Goal: Information Seeking & Learning: Learn about a topic

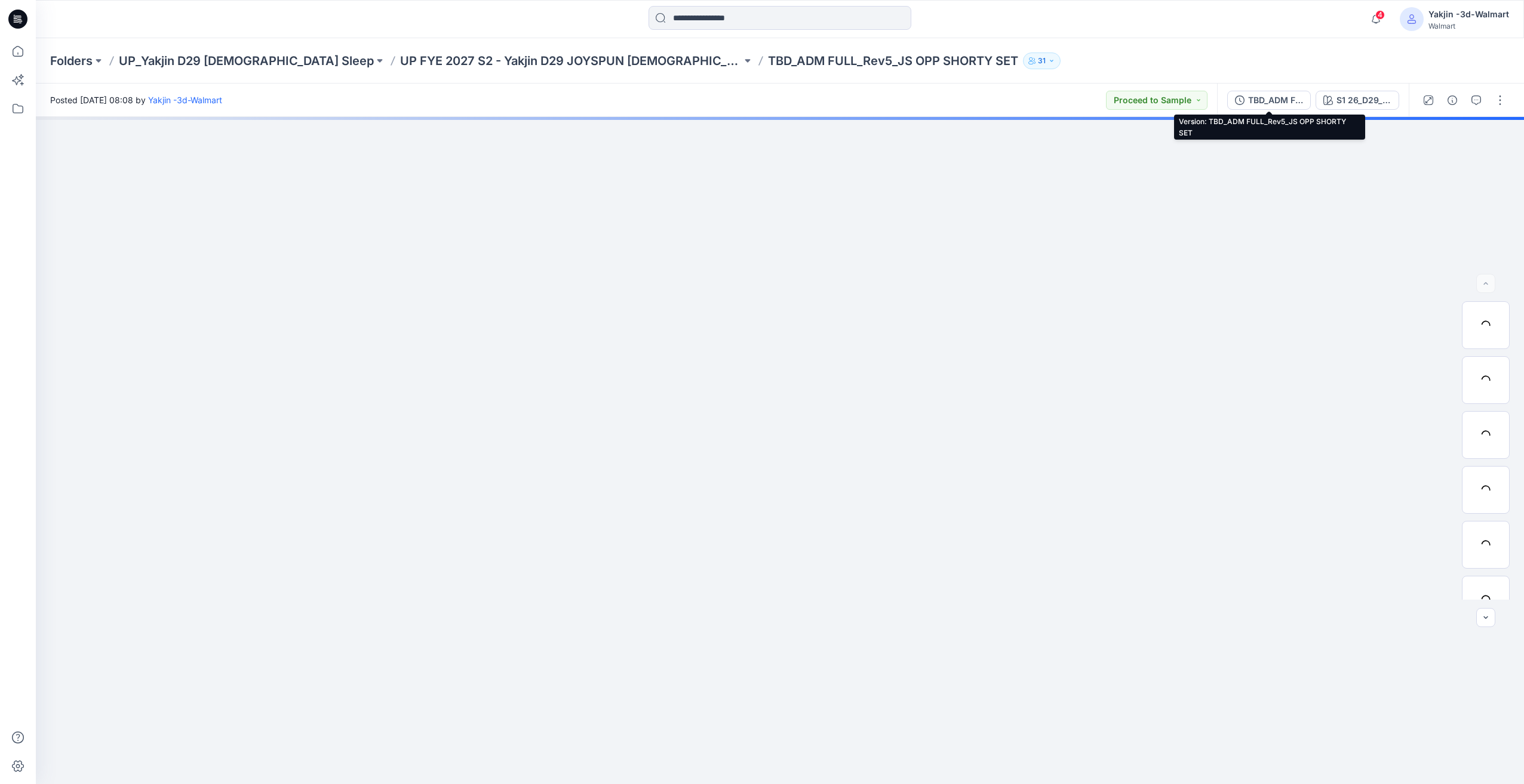
click at [1298, 108] on button "TBD_ADM FULL_Rev5_JS OPP SHORTY SET" at bounding box center [1269, 100] width 84 height 19
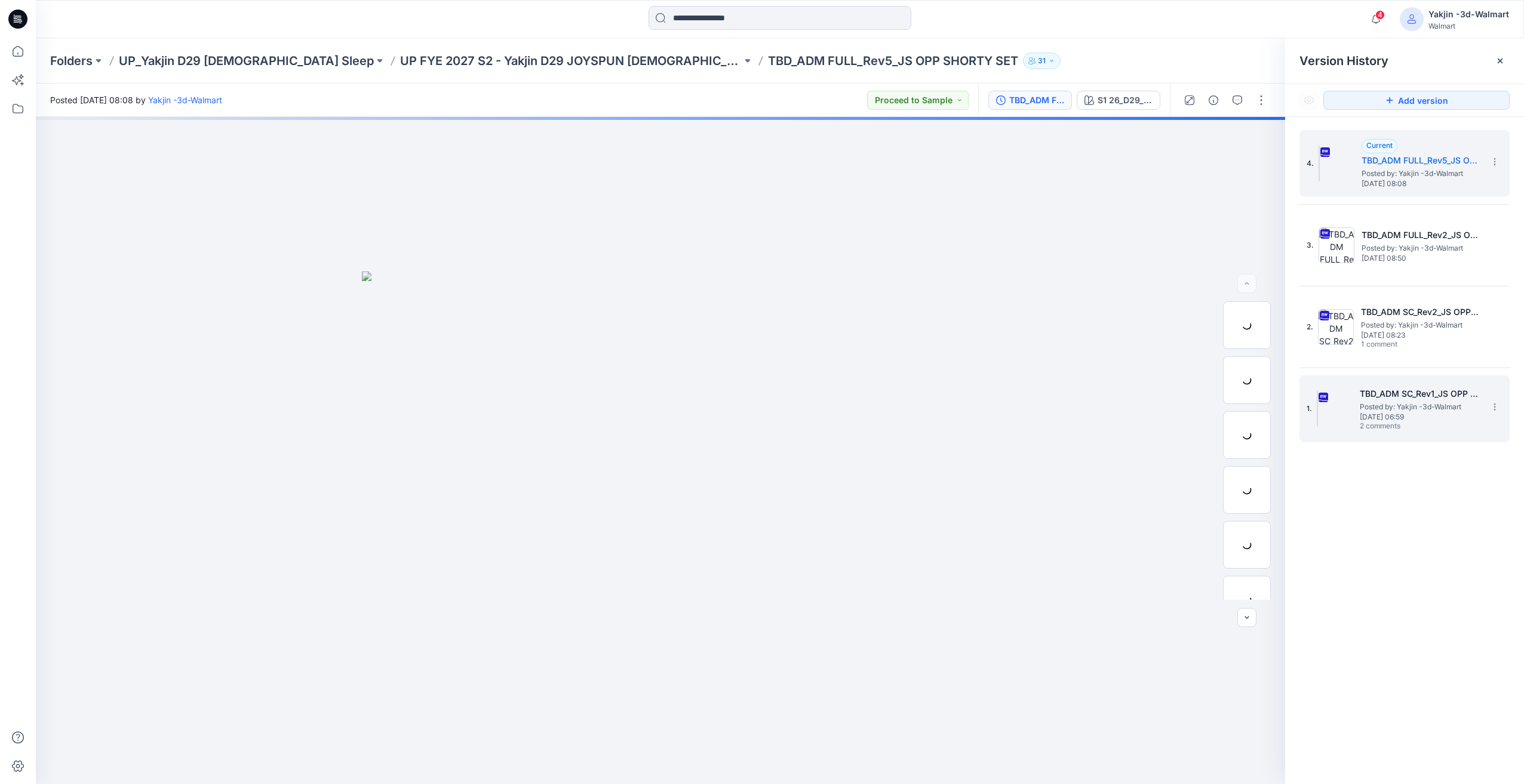
click at [1399, 413] on span "[DATE] 06:59" at bounding box center [1419, 416] width 119 height 8
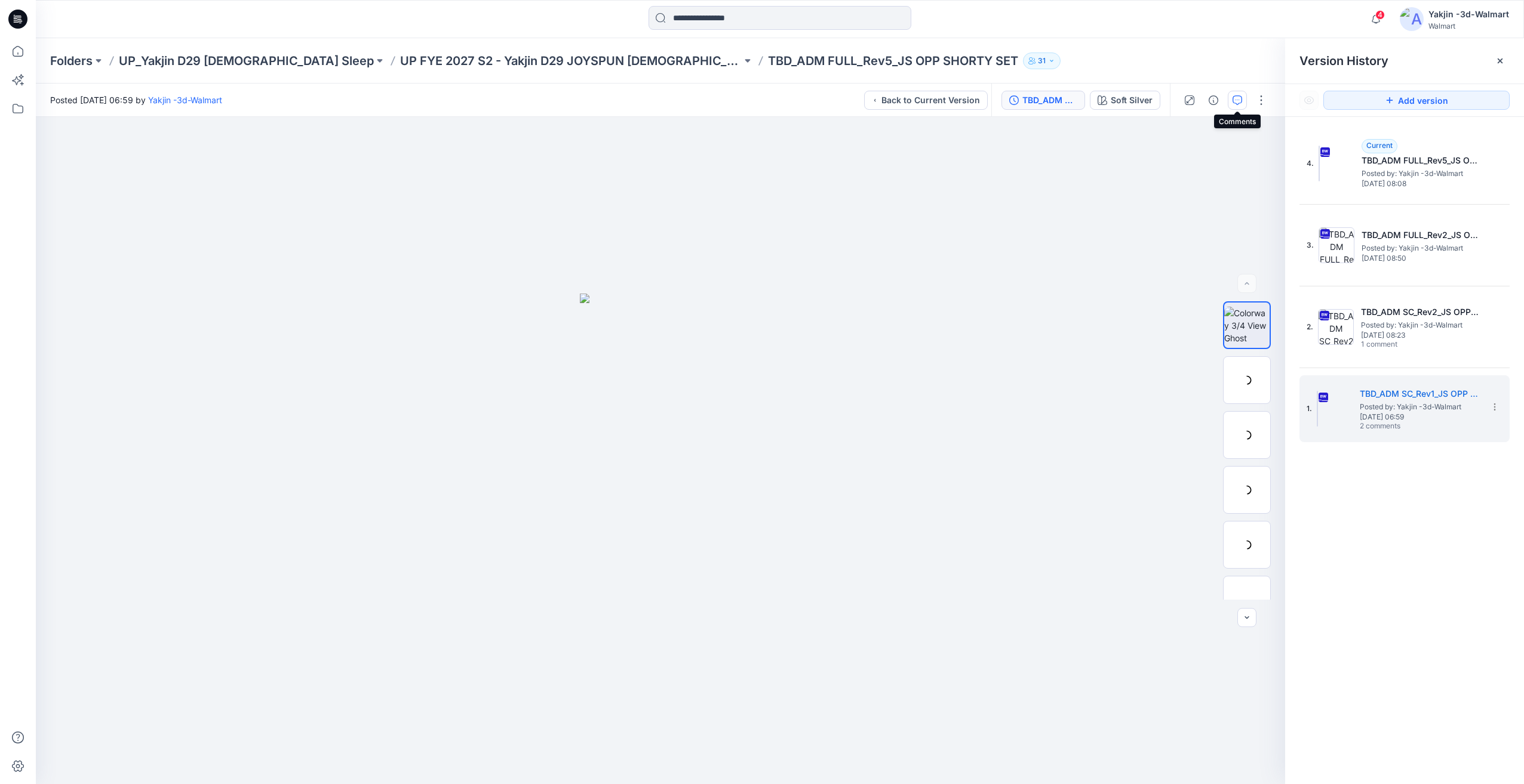
click at [1240, 102] on icon "button" at bounding box center [1237, 100] width 9 height 9
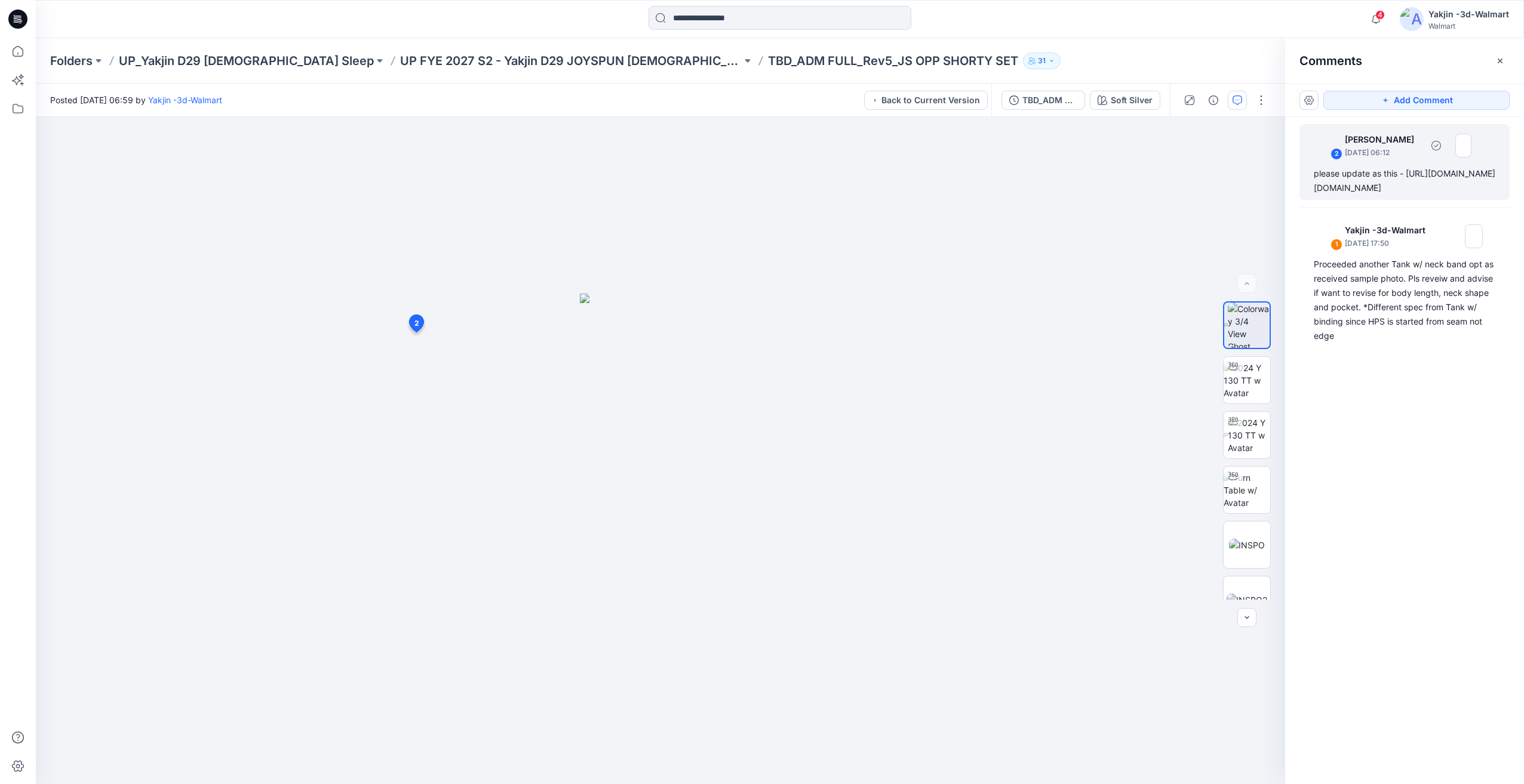
click at [1362, 195] on div "please update as this - [URL][DOMAIN_NAME][DOMAIN_NAME]" at bounding box center [1404, 180] width 182 height 29
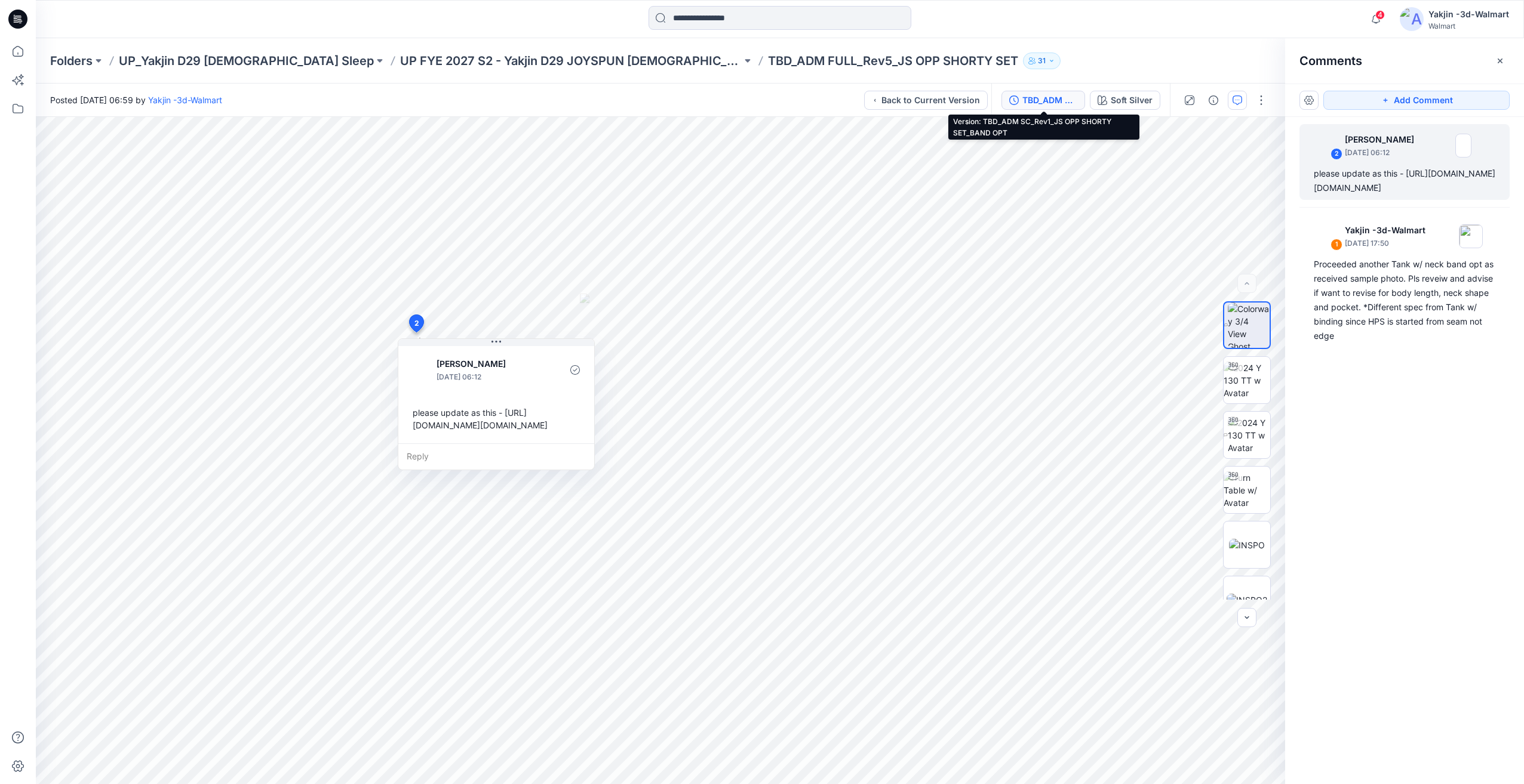
click at [1060, 103] on div "TBD_ADM SC_Rev1_JS OPP SHORTY SET_BAND OPT" at bounding box center [1049, 100] width 54 height 13
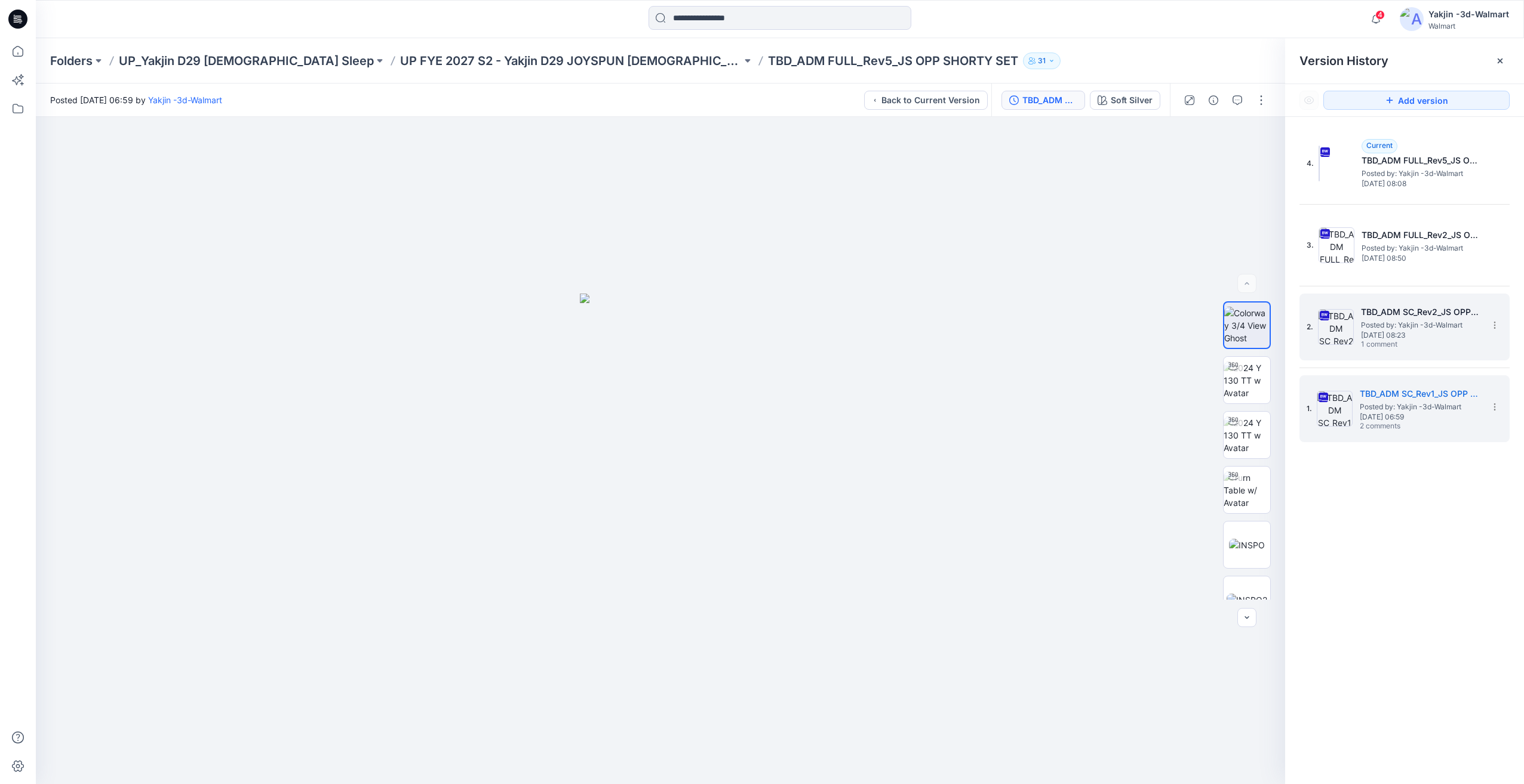
click at [1367, 301] on div "2. TBD_ADM SC_Rev2_JS OPP SHORTY SET Posted by: Yakjin -3d-Walmart [DATE] 08:23…" at bounding box center [1397, 327] width 179 height 57
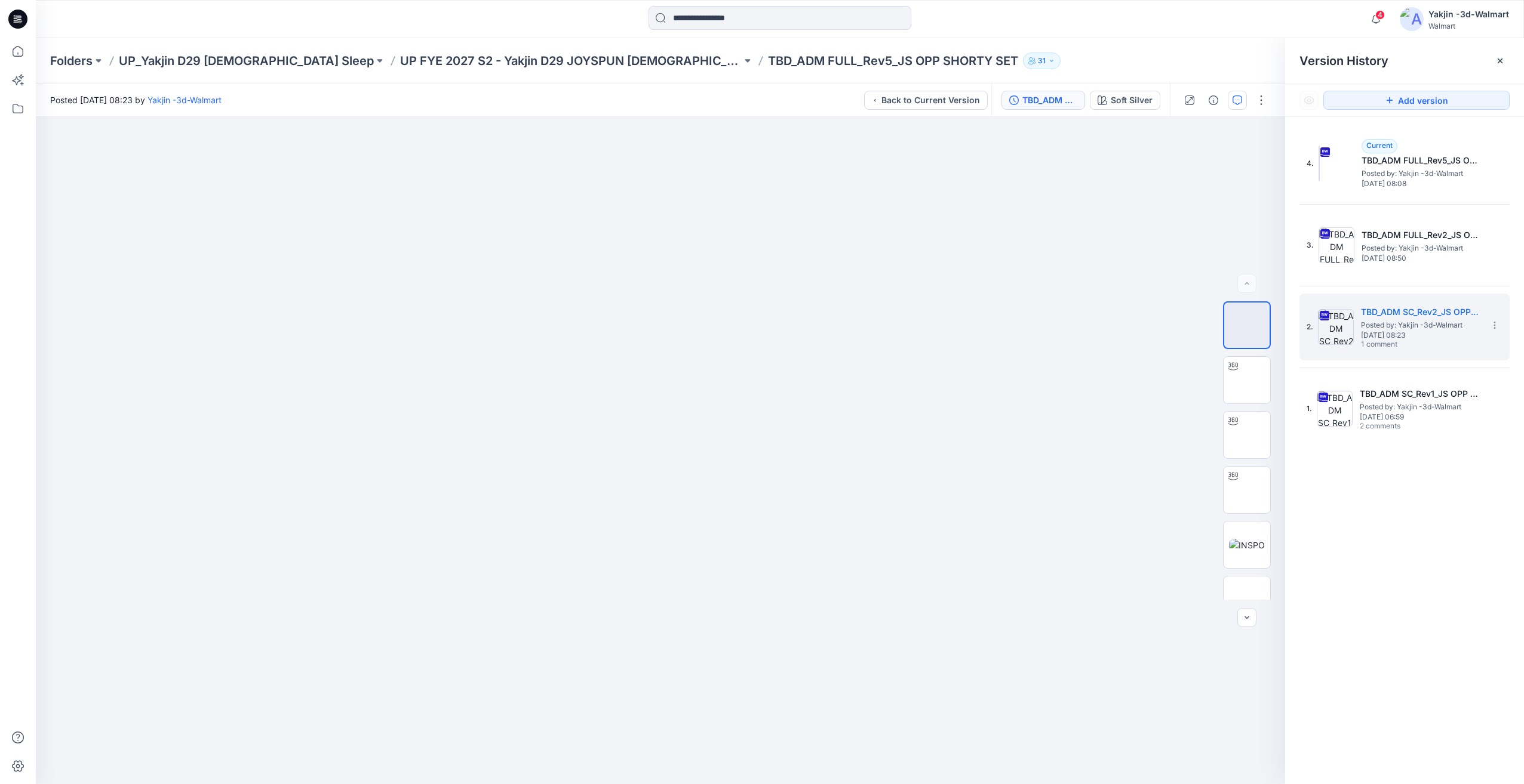
click at [1228, 99] on button "button" at bounding box center [1237, 100] width 19 height 19
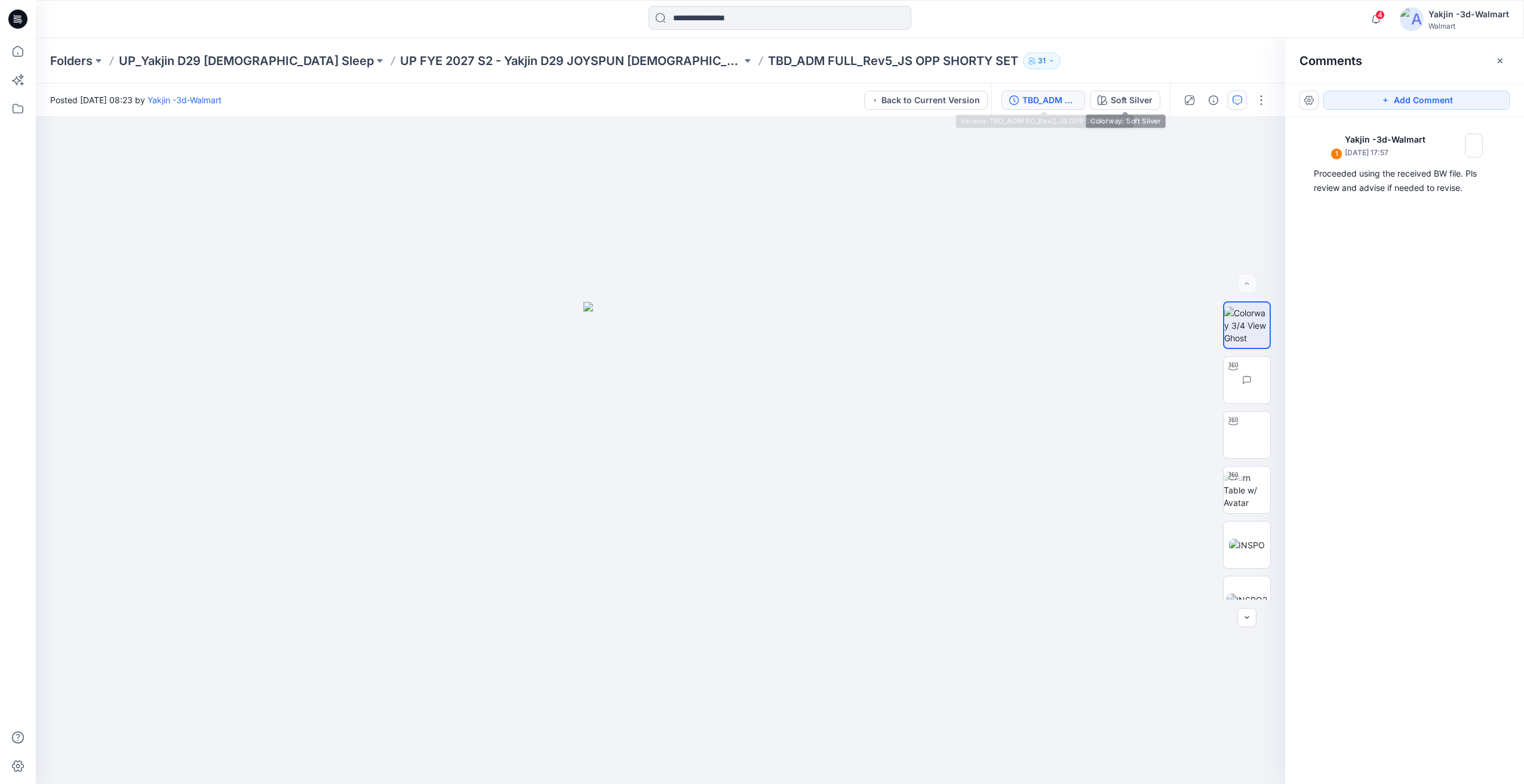
click at [1045, 105] on div "TBD_ADM SC_Rev2_JS OPP SHORTY SET" at bounding box center [1049, 100] width 54 height 13
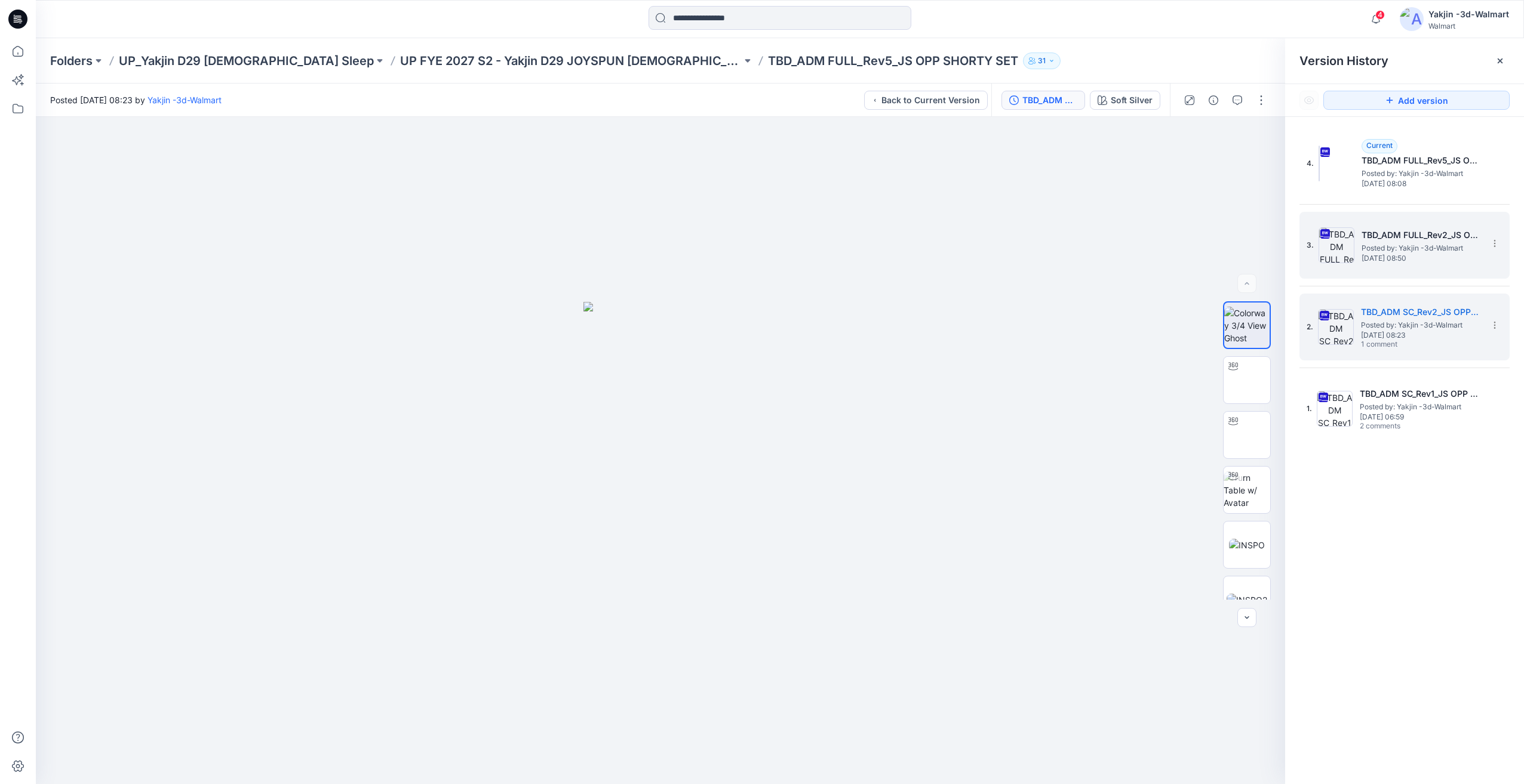
click at [1383, 268] on div "3. TBD_ADM FULL_Rev2_JS OPP SHORTY SET Posted by: Yakjin -3d-Walmart [DATE] 08:…" at bounding box center [1397, 246] width 179 height 57
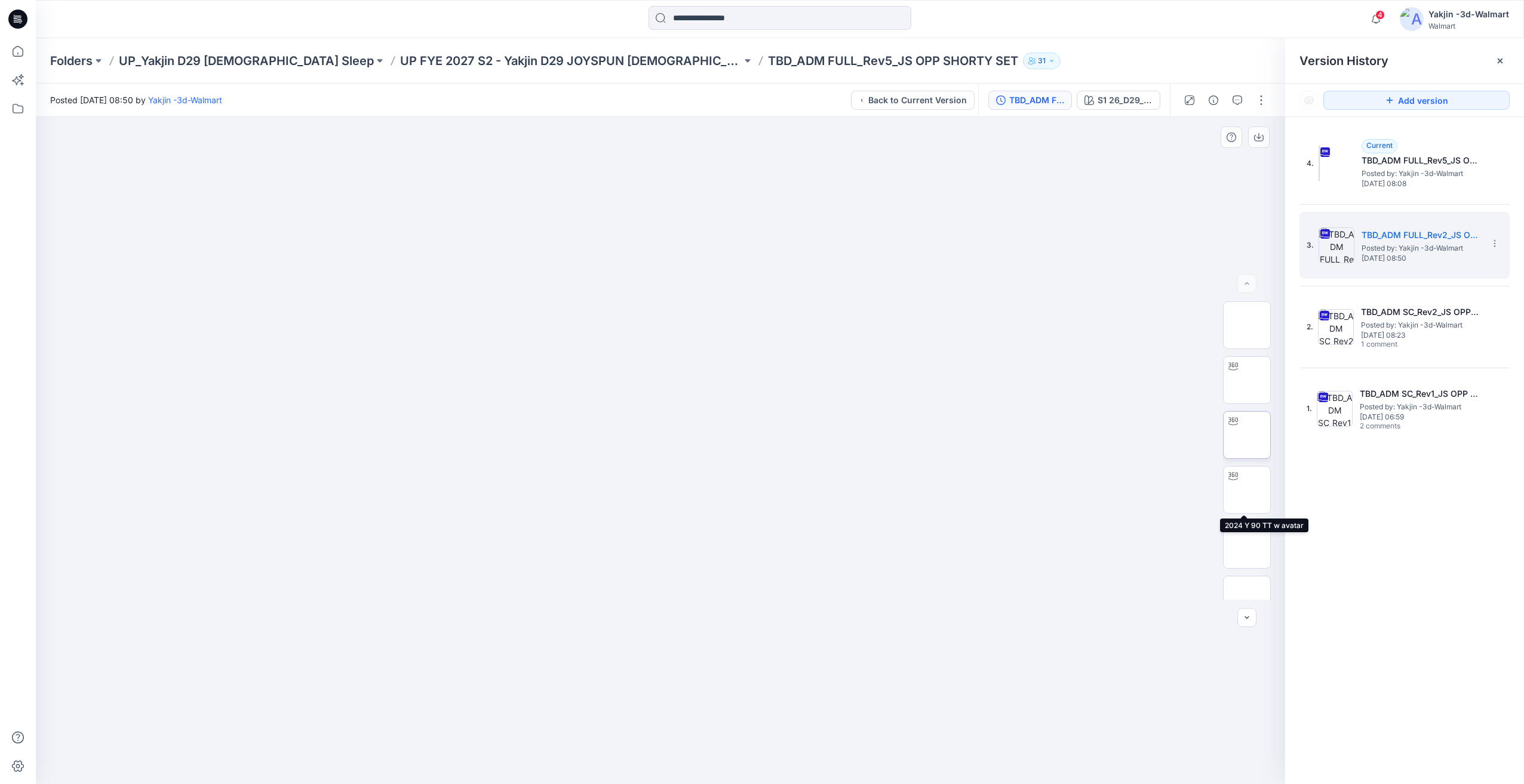
click at [1247, 435] on img at bounding box center [1247, 435] width 0 height 0
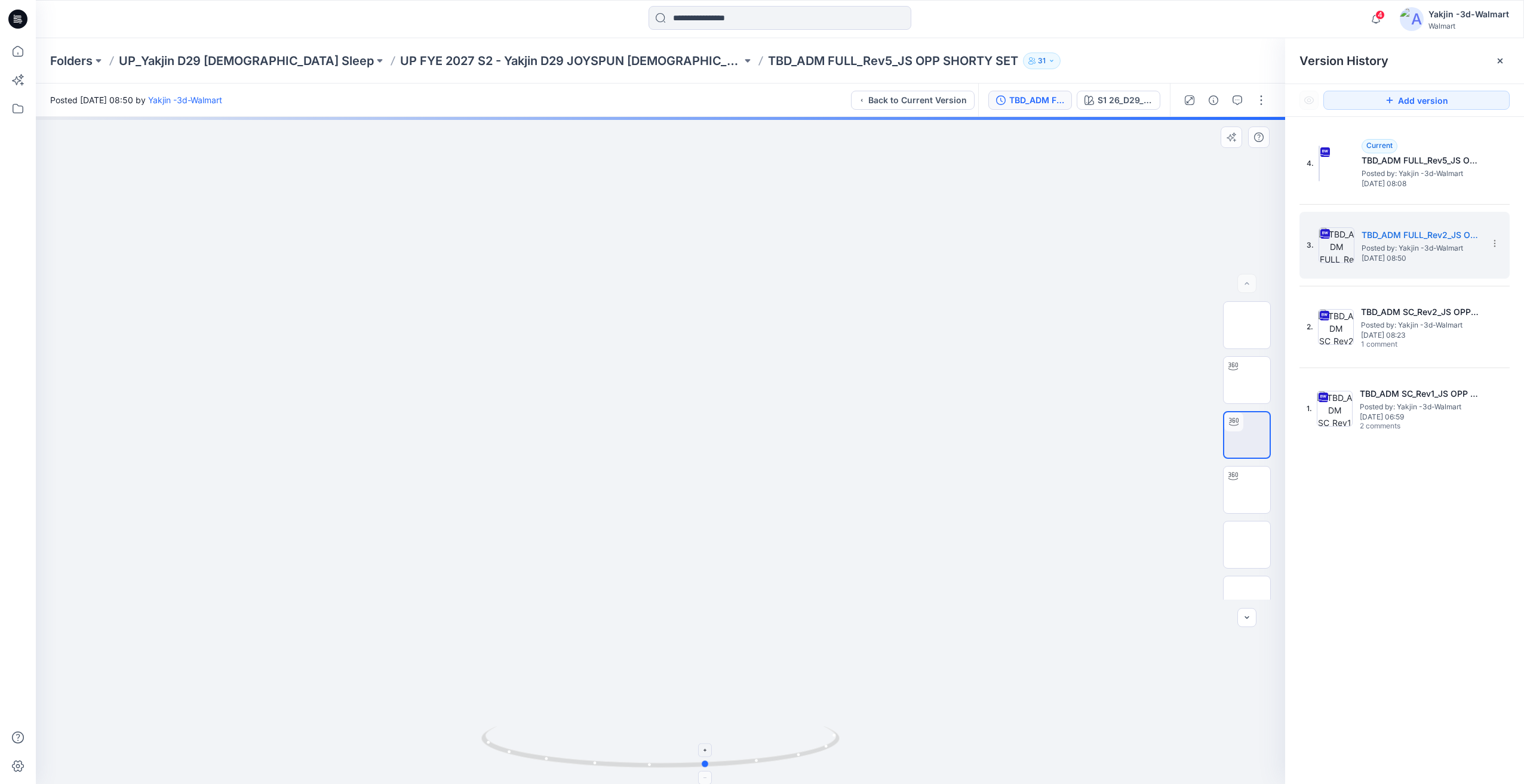
drag, startPoint x: 678, startPoint y: 754, endPoint x: 687, endPoint y: 763, distance: 12.7
click at [719, 754] on icon at bounding box center [661, 749] width 361 height 44
drag, startPoint x: 708, startPoint y: 766, endPoint x: 715, endPoint y: 766, distance: 7.0
click at [715, 766] on icon at bounding box center [661, 749] width 361 height 44
drag, startPoint x: 717, startPoint y: 766, endPoint x: 590, endPoint y: 771, distance: 127.1
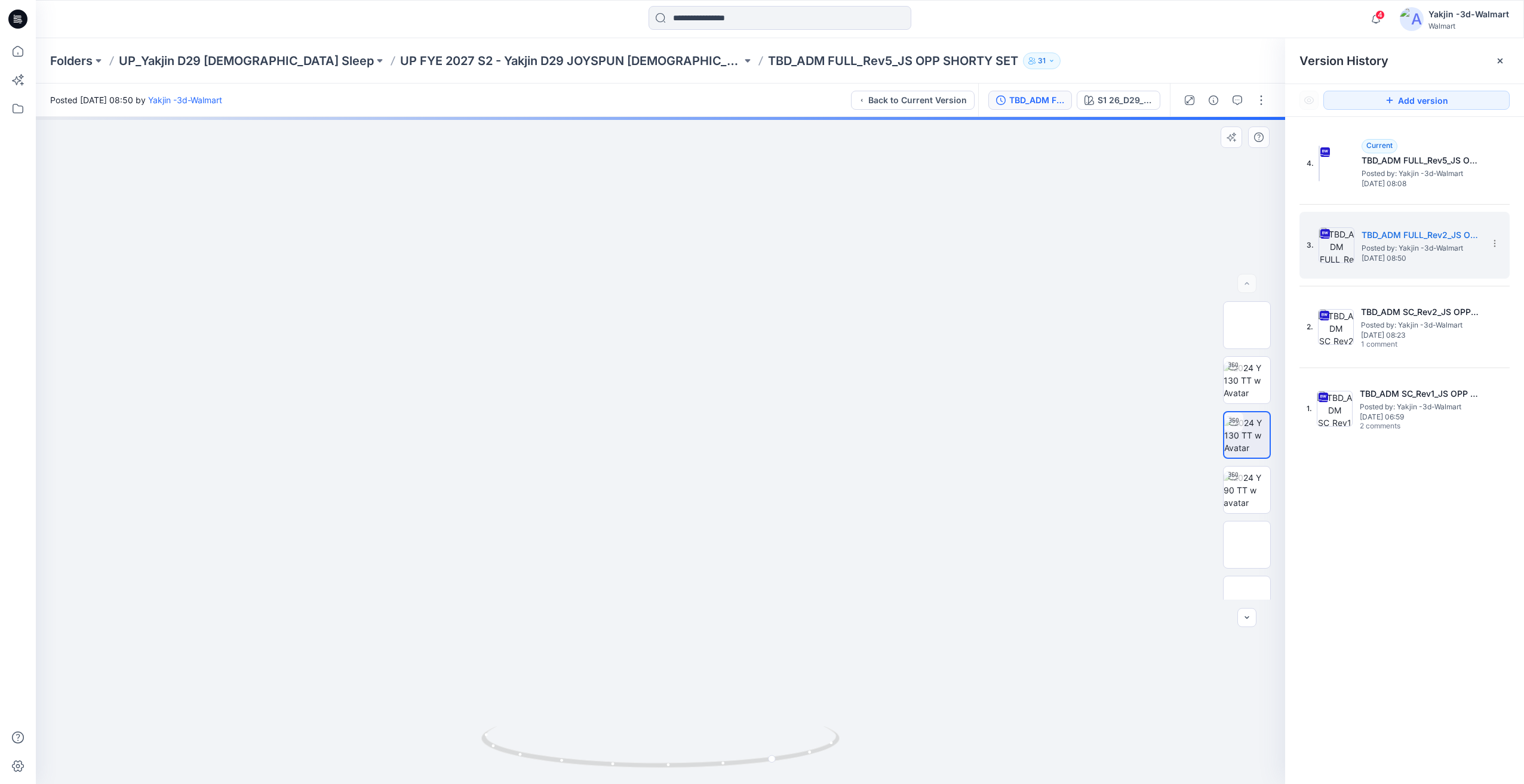
click at [590, 771] on div at bounding box center [660, 451] width 1249 height 668
drag, startPoint x: 673, startPoint y: 765, endPoint x: 696, endPoint y: 758, distance: 24.0
click at [620, 770] on icon at bounding box center [661, 749] width 361 height 44
